Goal: Navigation & Orientation: Understand site structure

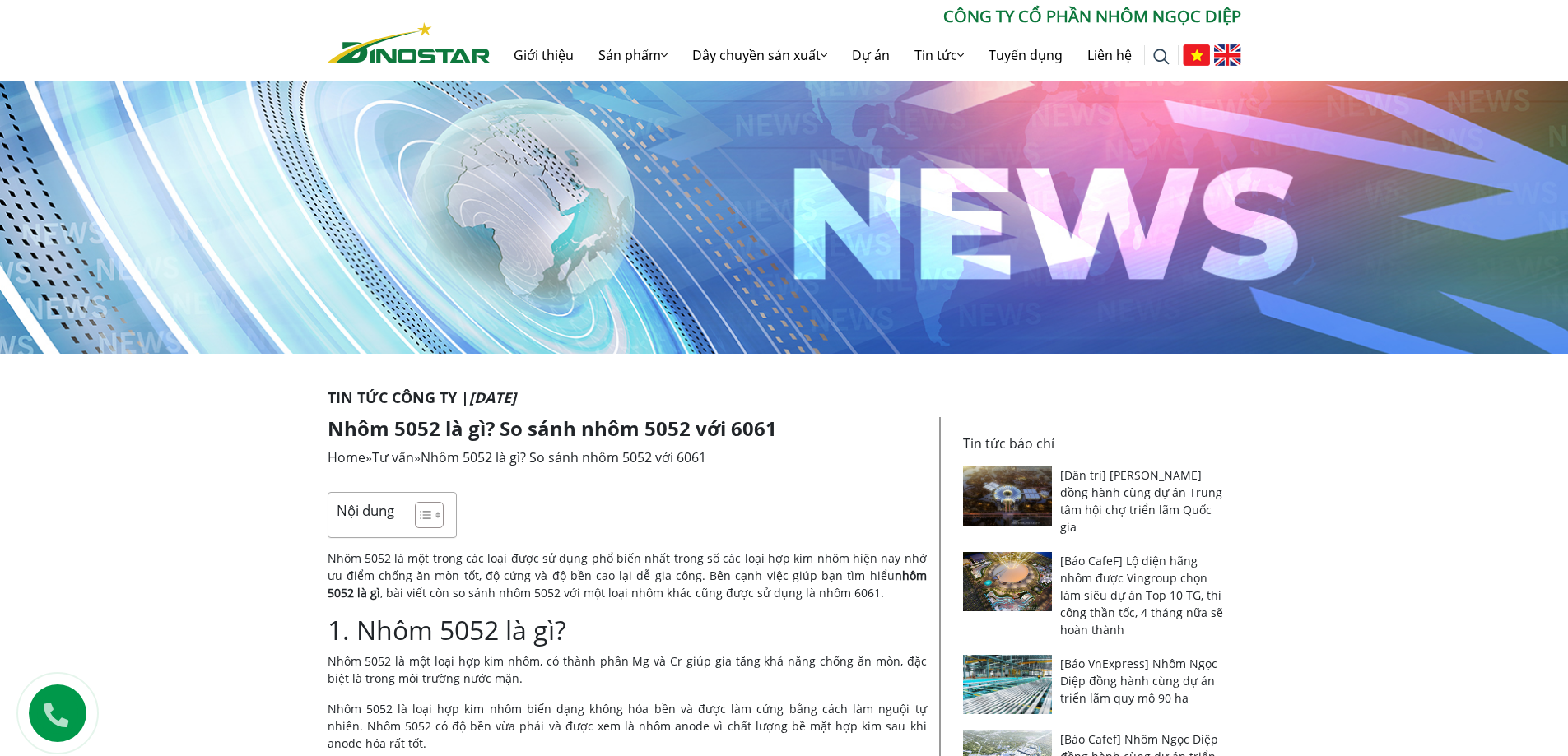
click at [655, 194] on img at bounding box center [784, 210] width 1568 height 288
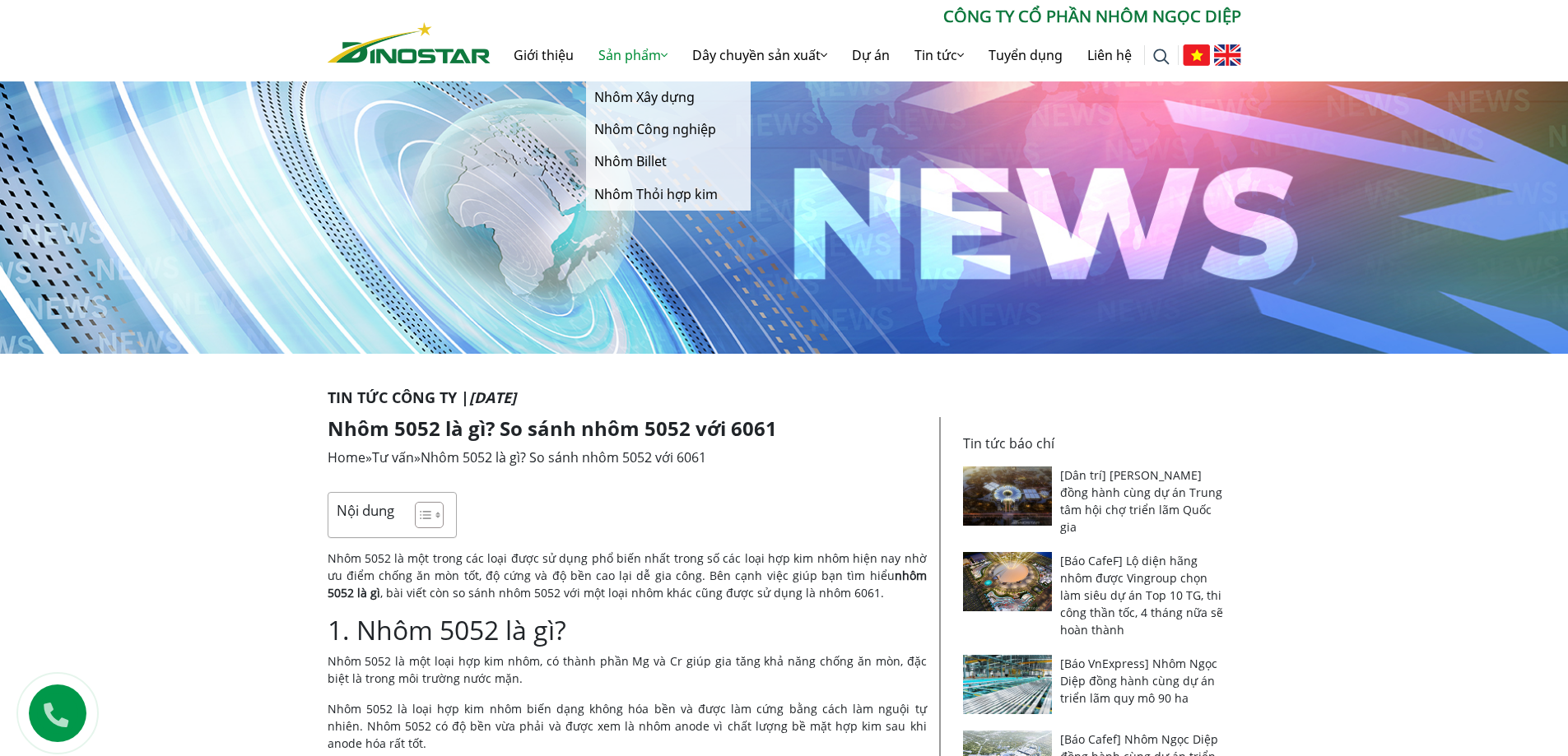
click at [614, 54] on link "Sản phẩm" at bounding box center [633, 54] width 94 height 53
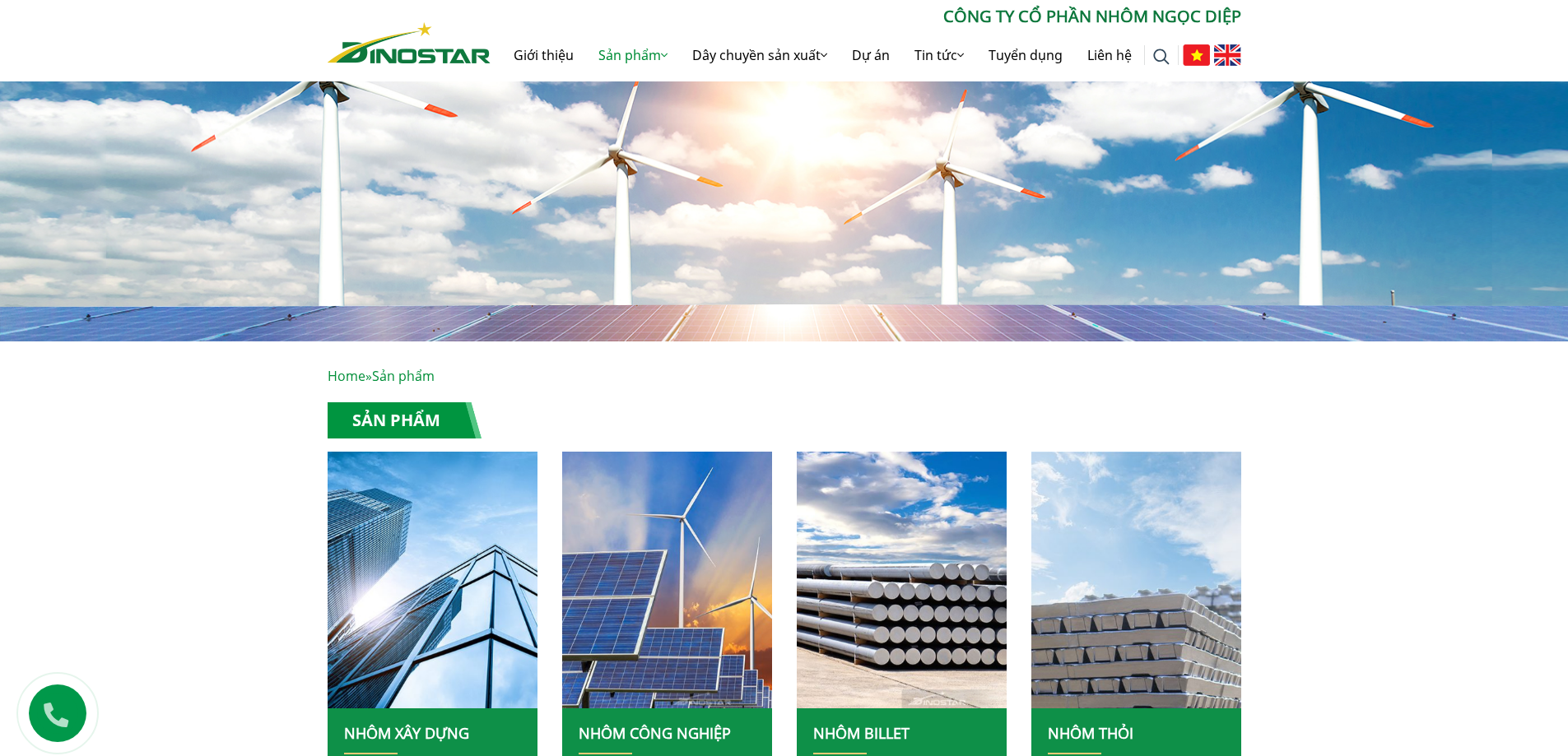
scroll to position [246, 0]
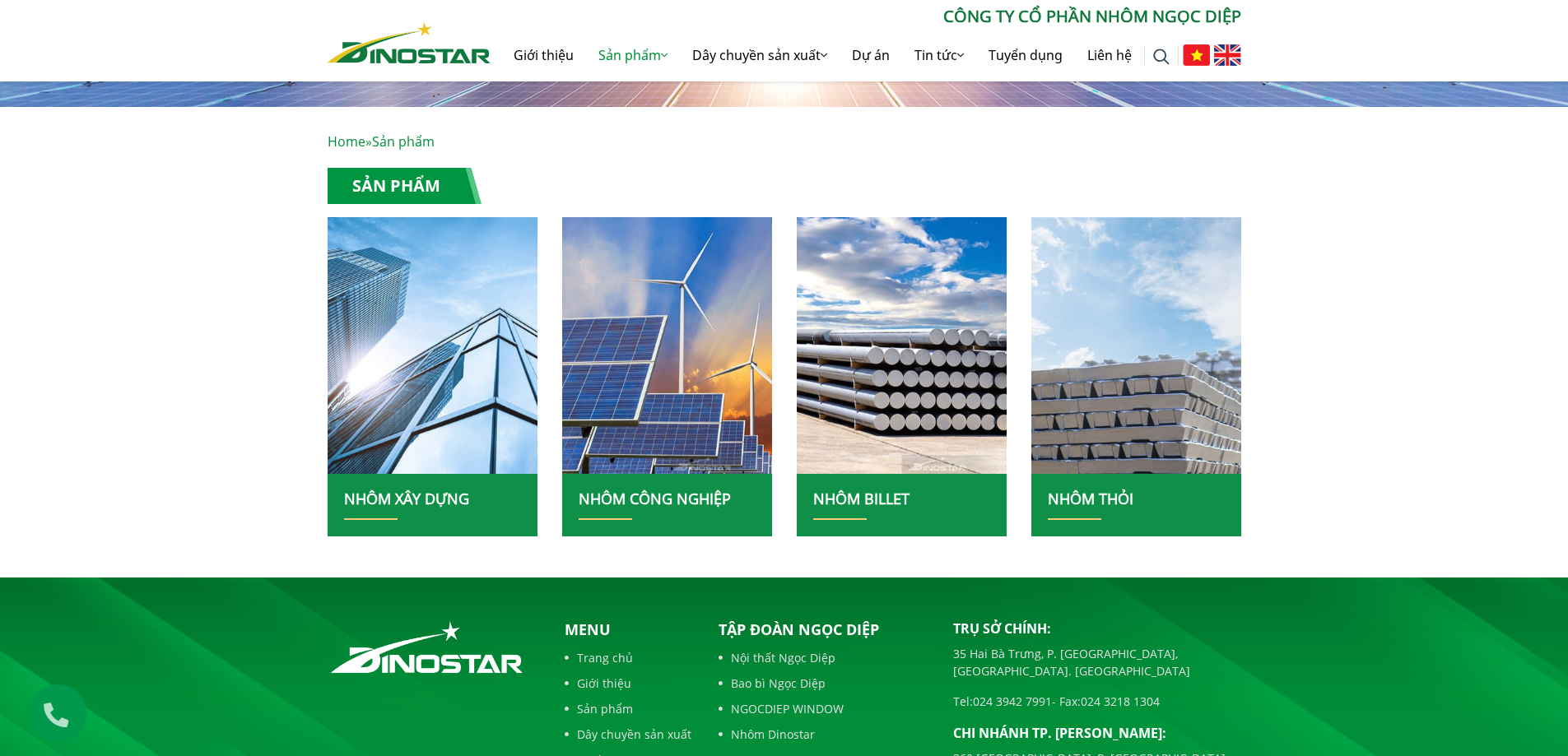
click at [467, 431] on img at bounding box center [432, 345] width 225 height 275
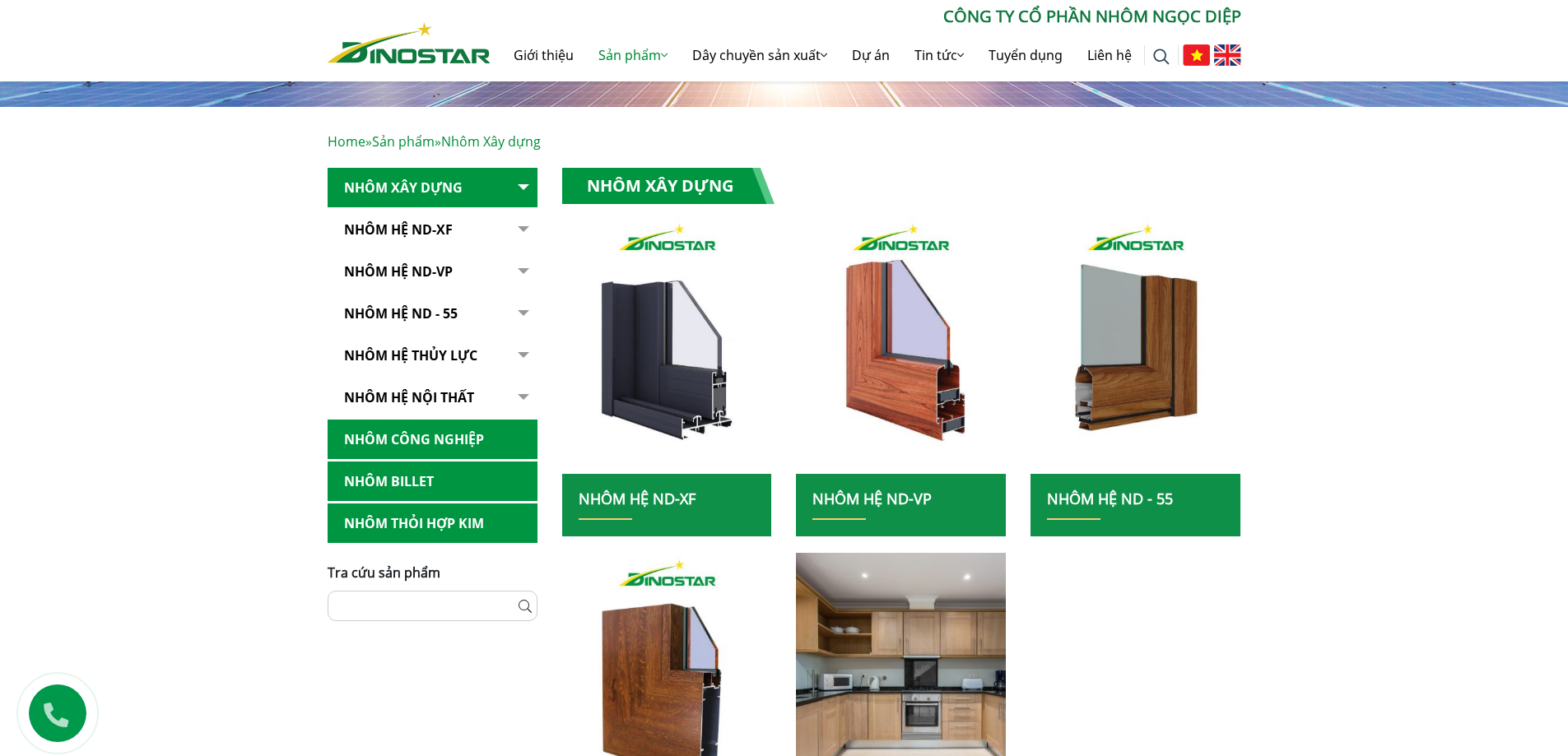
scroll to position [576, 0]
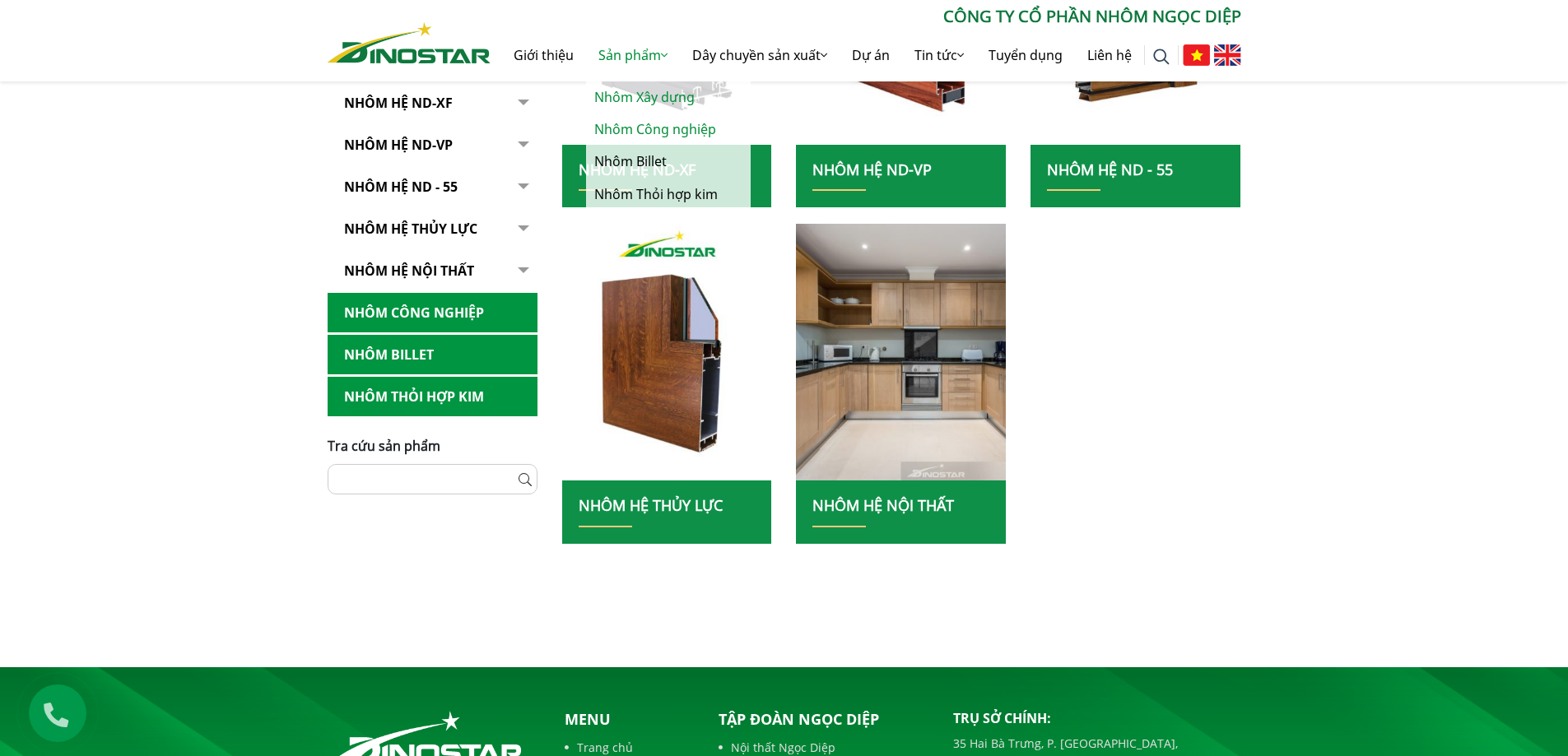
click at [640, 129] on link "Nhôm Công nghiệp" at bounding box center [668, 129] width 165 height 32
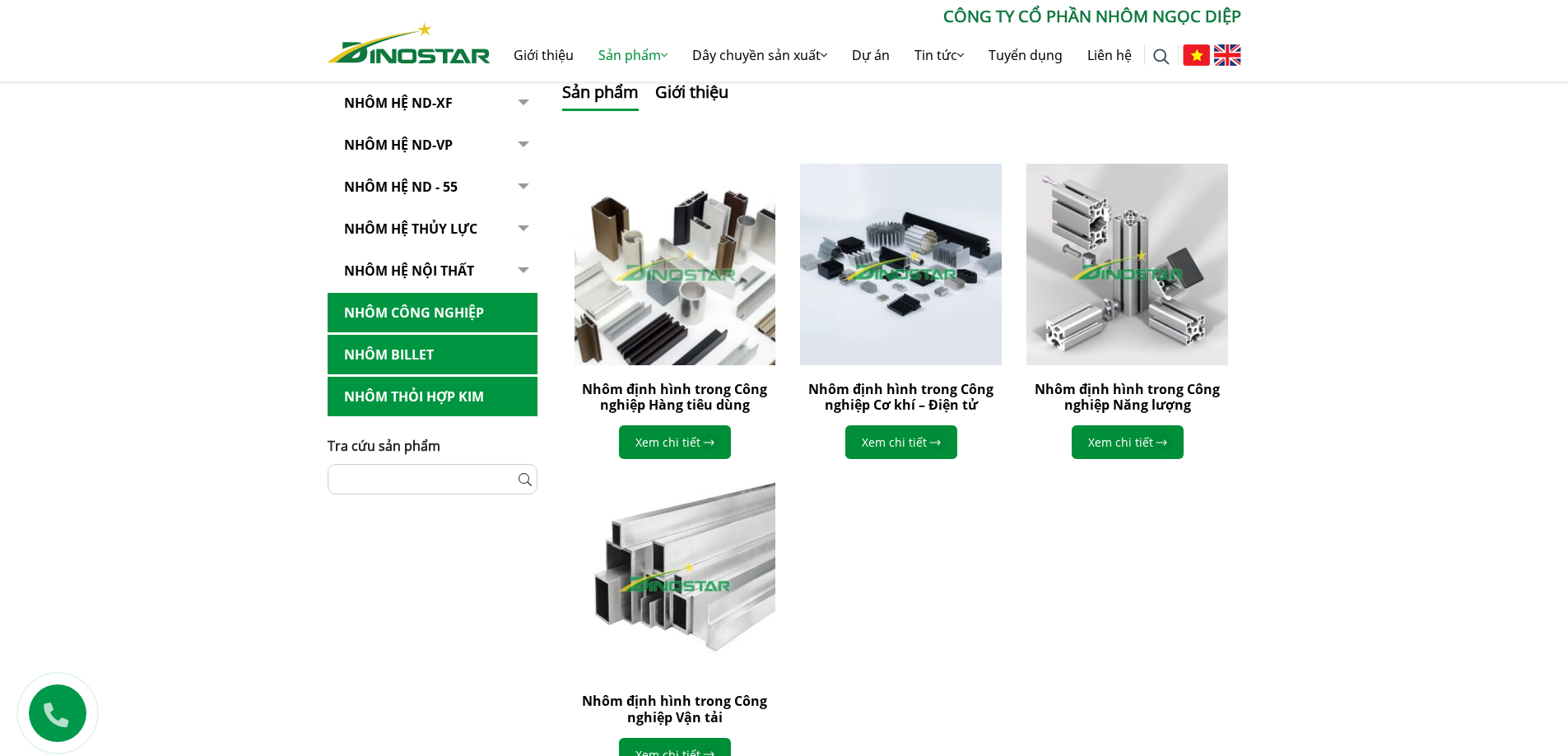
scroll to position [494, 0]
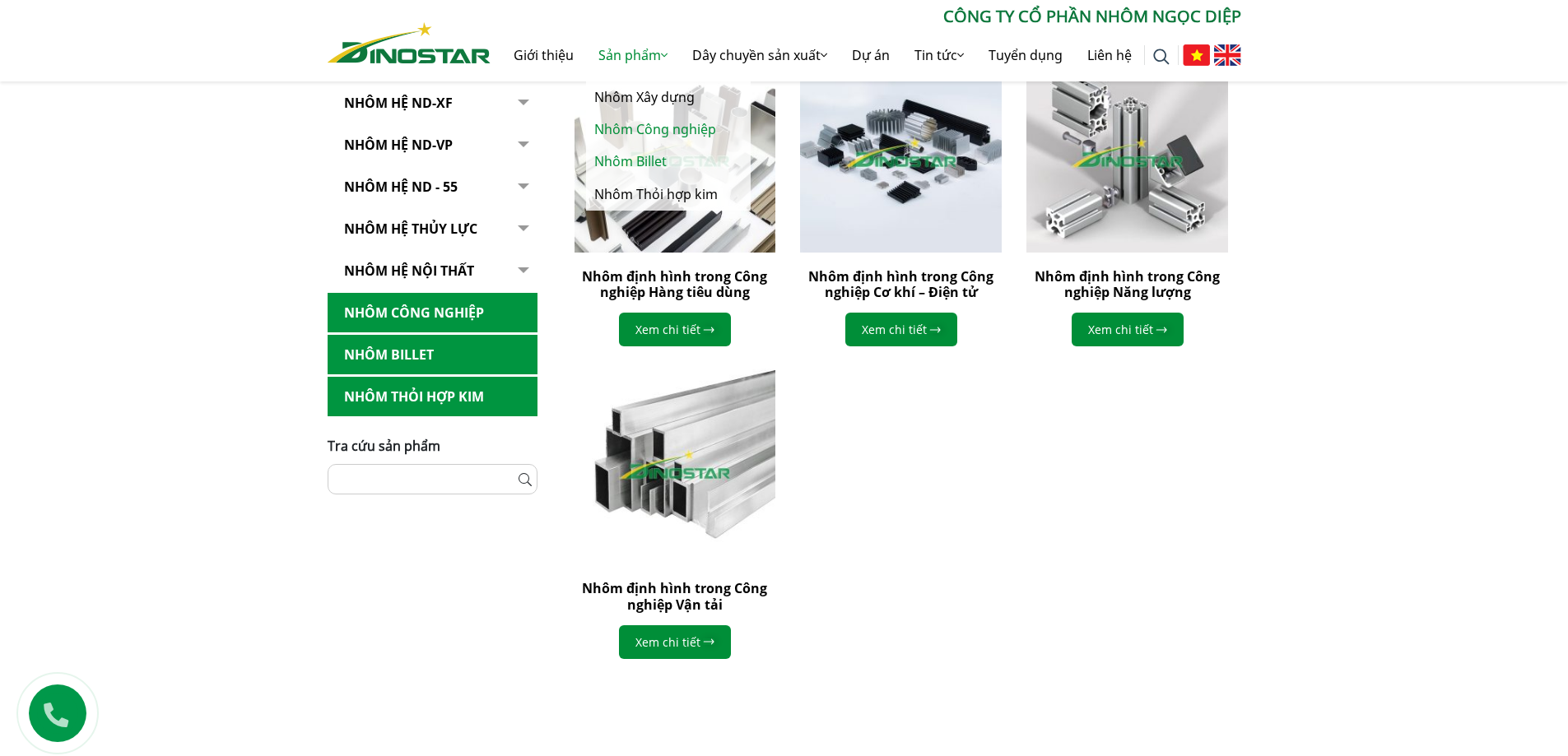
click at [632, 157] on link "Nhôm Billet" at bounding box center [668, 161] width 165 height 32
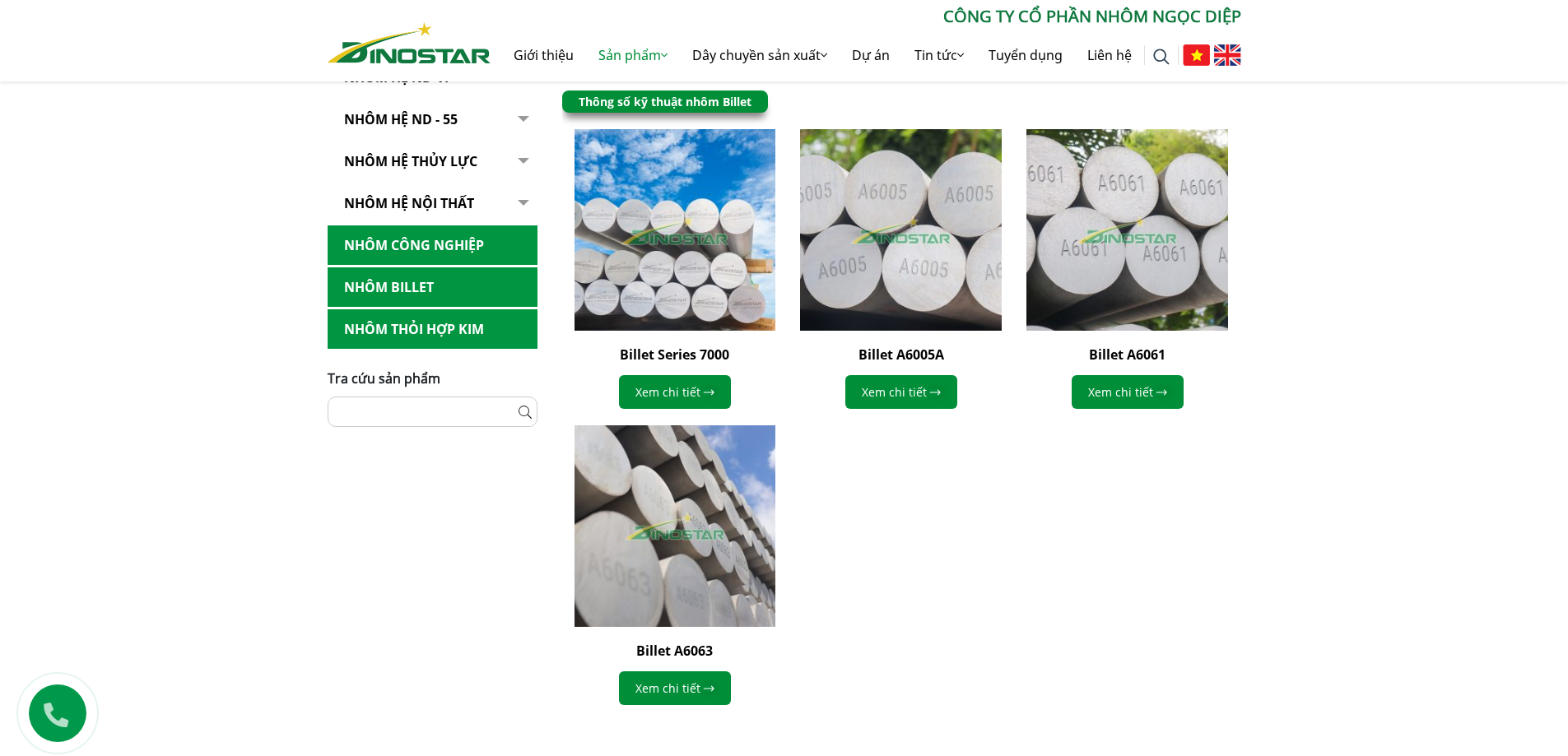
scroll to position [576, 0]
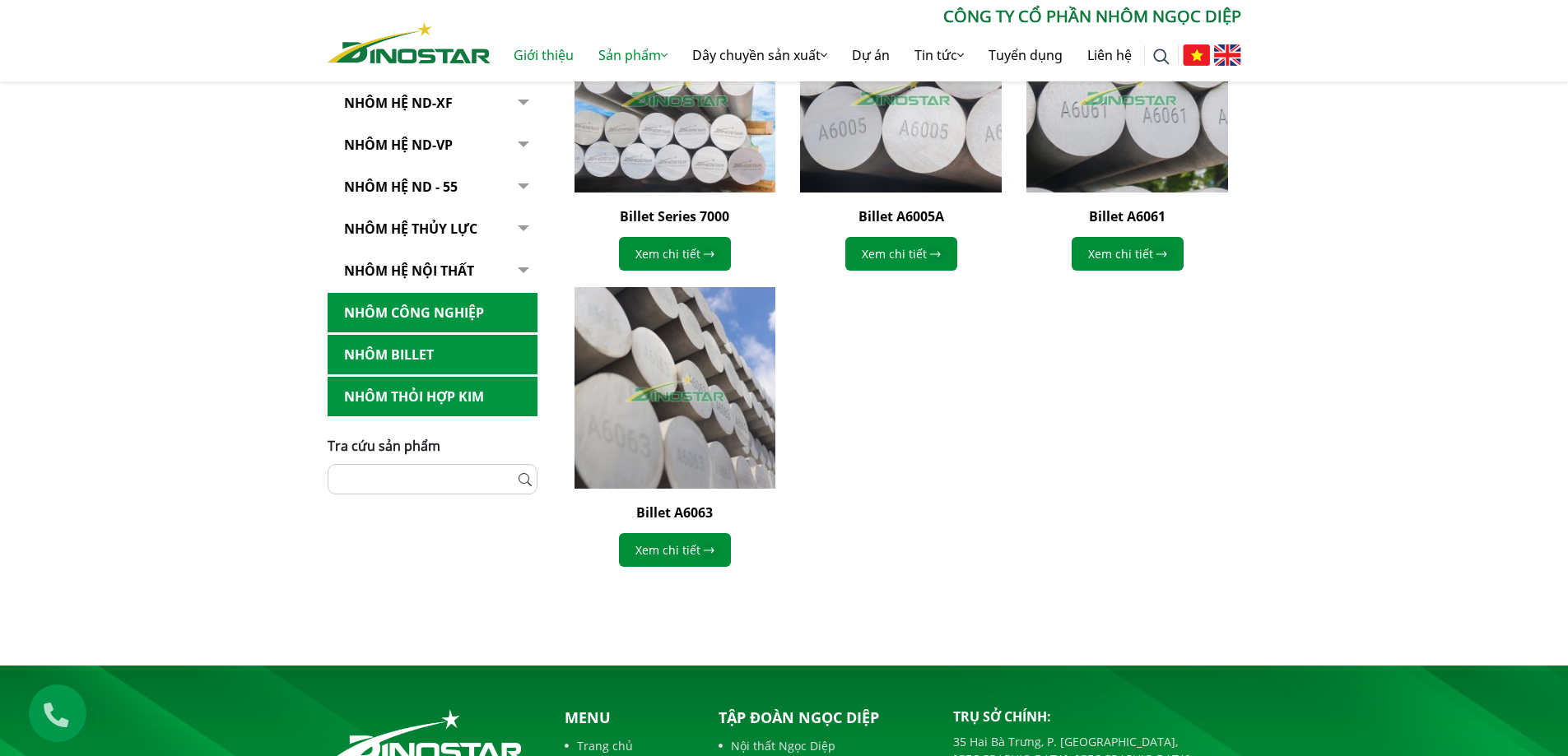
click at [522, 52] on link "Giới thiệu" at bounding box center [543, 54] width 84 height 53
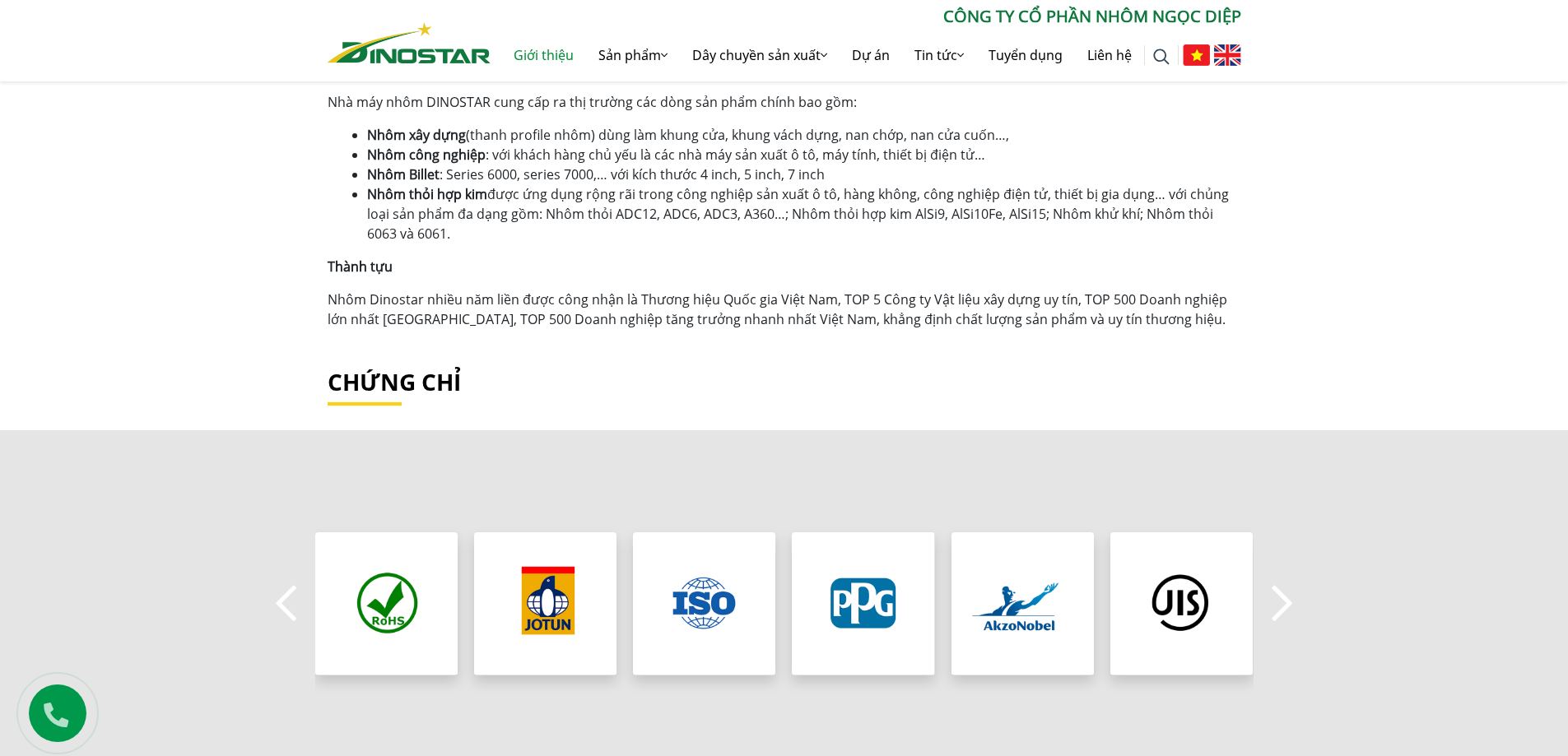
scroll to position [1152, 0]
